Goal: Information Seeking & Learning: Learn about a topic

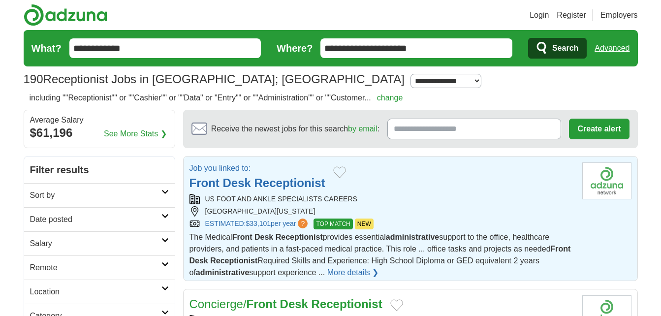
click at [276, 181] on strong "Receptionist" at bounding box center [289, 182] width 71 height 13
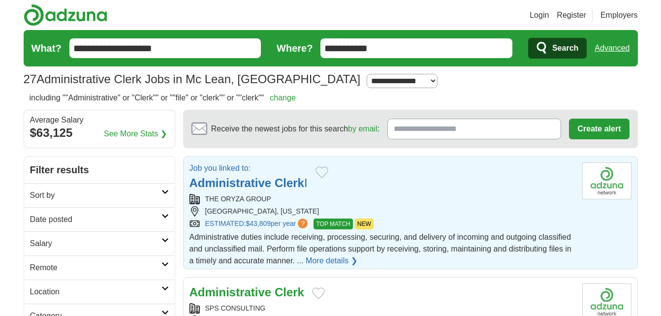
click at [242, 183] on strong "Administrative" at bounding box center [230, 182] width 82 height 13
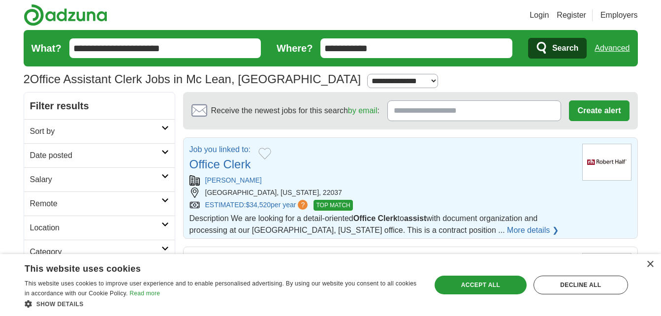
click at [219, 166] on link "Office Clerk" at bounding box center [220, 163] width 62 height 13
